Goal: Task Accomplishment & Management: Manage account settings

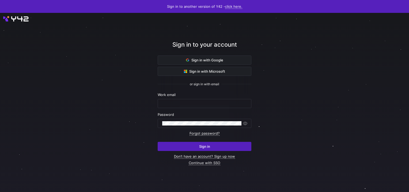
type input "[PERSON_NAME][EMAIL_ADDRESS][DOMAIN_NAME]"
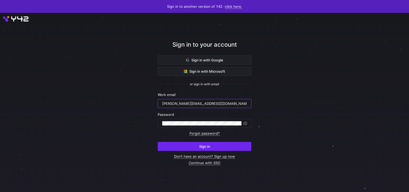
click at [200, 142] on span "submit" at bounding box center [204, 146] width 93 height 9
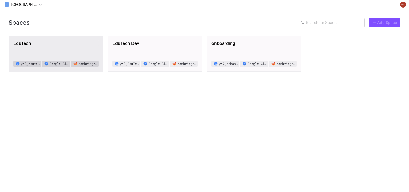
click at [47, 44] on span "EduTech" at bounding box center [53, 42] width 80 height 5
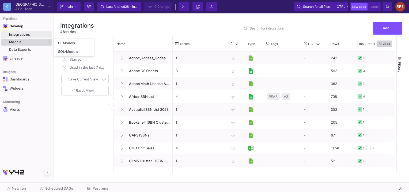
click at [20, 42] on span "Models" at bounding box center [15, 42] width 13 height 4
click at [400, 9] on div "RRS" at bounding box center [401, 7] width 10 height 10
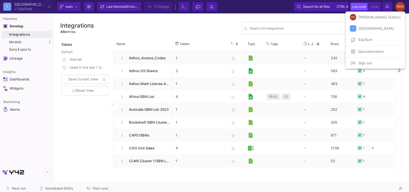
click at [293, 15] on div at bounding box center [204, 96] width 409 height 192
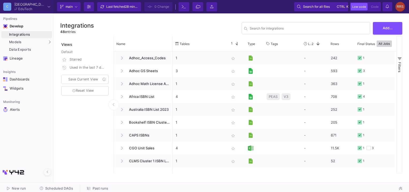
click at [260, 34] on mat-form-field "Search for integrations" at bounding box center [306, 28] width 129 height 14
click at [63, 140] on div "Views Default Starred Used in the last 7 days Save Current View Reset View" at bounding box center [85, 104] width 51 height 137
click at [401, 9] on div "RRS" at bounding box center [401, 7] width 10 height 10
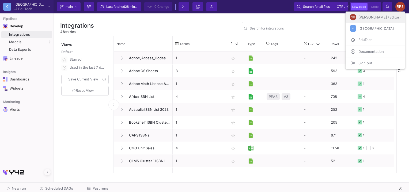
click at [376, 17] on span "[PERSON_NAME] (Editor)" at bounding box center [378, 17] width 44 height 8
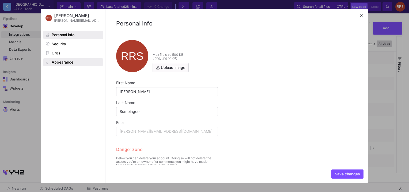
click at [62, 61] on span "Appearance" at bounding box center [63, 62] width 22 height 4
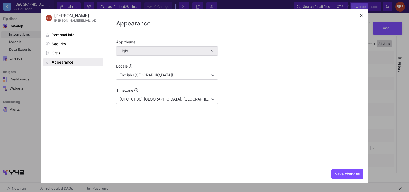
click at [146, 51] on div "Light" at bounding box center [166, 51] width 92 height 4
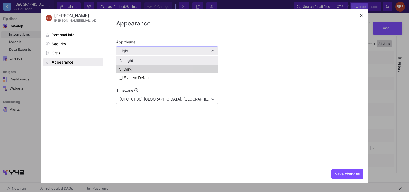
click at [137, 70] on span "Dark" at bounding box center [167, 69] width 97 height 4
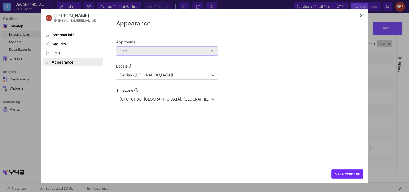
click at [339, 175] on span "Save changes" at bounding box center [347, 174] width 25 height 4
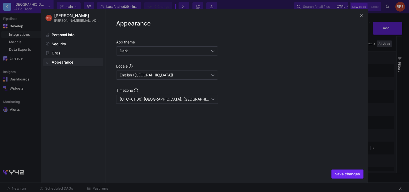
click at [353, 172] on span "Save changes" at bounding box center [347, 174] width 25 height 4
click at [390, 107] on div at bounding box center [204, 96] width 409 height 192
